Goal: Information Seeking & Learning: Find specific fact

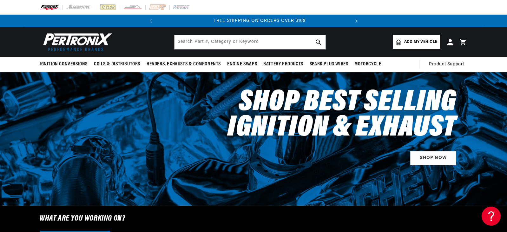
scroll to position [0, 192]
click at [189, 43] on input "text" at bounding box center [250, 42] width 151 height 14
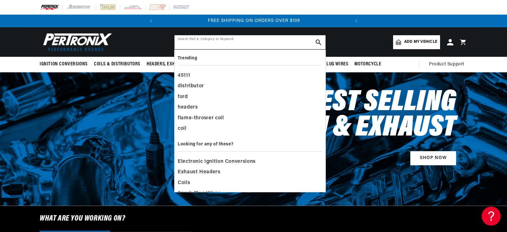
paste input "D7134620"
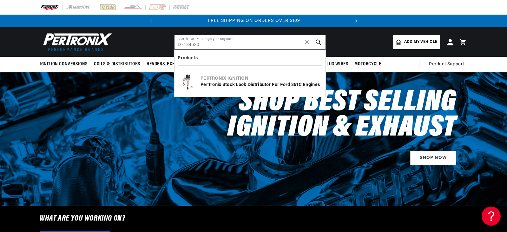
type input "D7134620"
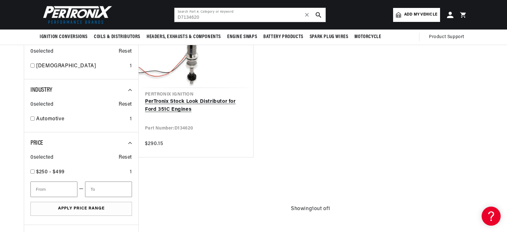
scroll to position [146, 0]
click at [174, 101] on link "PerTronix Stock Look Distributor for Ford 351C Engines" at bounding box center [196, 107] width 102 height 16
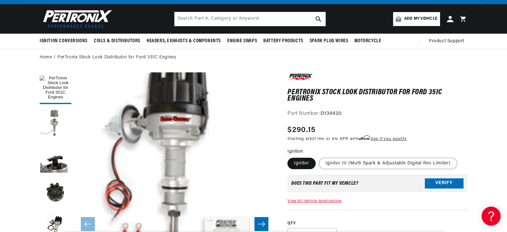
scroll to position [0, 192]
click at [51, 119] on button "Load image 2 in gallery view" at bounding box center [56, 123] width 32 height 32
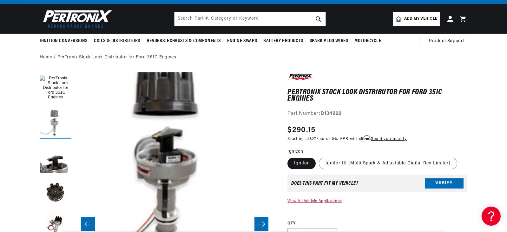
scroll to position [0, 0]
click at [49, 189] on button "Load image 4 in gallery view" at bounding box center [56, 193] width 32 height 32
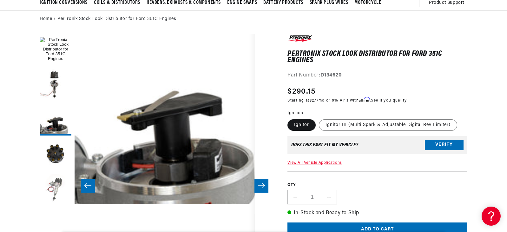
scroll to position [0, 192]
click at [60, 189] on button "Load image 5 in gallery view" at bounding box center [56, 190] width 32 height 32
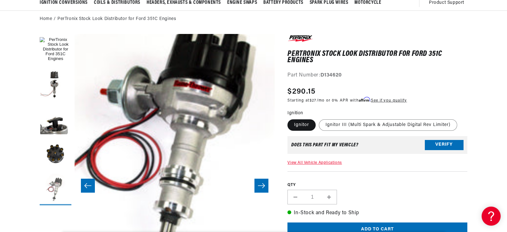
scroll to position [0, 0]
click at [308, 123] on label "Ignitor" at bounding box center [302, 124] width 28 height 11
click at [289, 118] on input "Ignitor" at bounding box center [289, 118] width 0 height 0
click at [349, 123] on label "Ignitor III (Multi Spark & Adjustable Digital Rev Limiter)" at bounding box center [388, 124] width 138 height 11
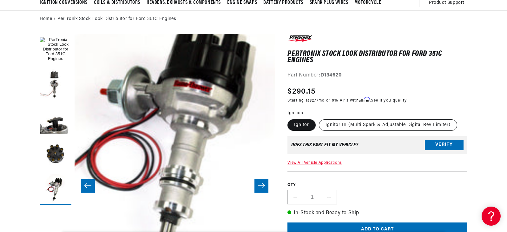
click at [319, 118] on input "Ignitor III (Multi Spark & Adjustable Digital Rev Limiter)" at bounding box center [319, 118] width 0 height 0
radio input "true"
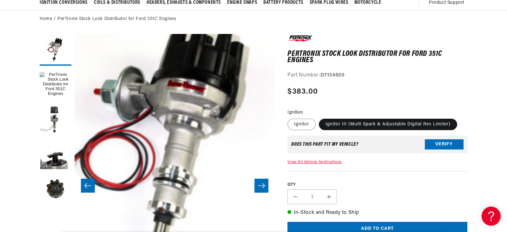
scroll to position [30, 0]
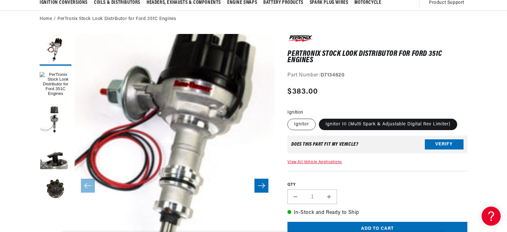
click at [297, 124] on label "Ignitor" at bounding box center [302, 124] width 28 height 11
click at [289, 118] on input "Ignitor" at bounding box center [289, 117] width 0 height 0
radio input "true"
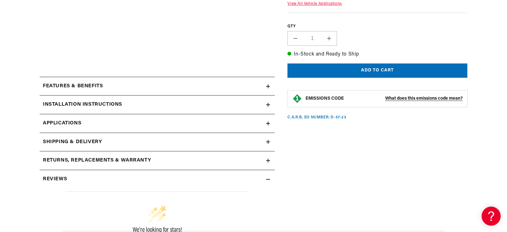
click at [93, 84] on h2 "Features & Benefits" at bounding box center [73, 86] width 60 height 8
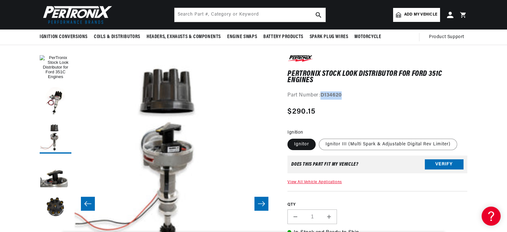
drag, startPoint x: 321, startPoint y: 94, endPoint x: 347, endPoint y: 93, distance: 25.1
click at [347, 93] on div "Part Number: D134620" at bounding box center [378, 96] width 180 height 8
copy strong "D134620"
